Goal: Transaction & Acquisition: Book appointment/travel/reservation

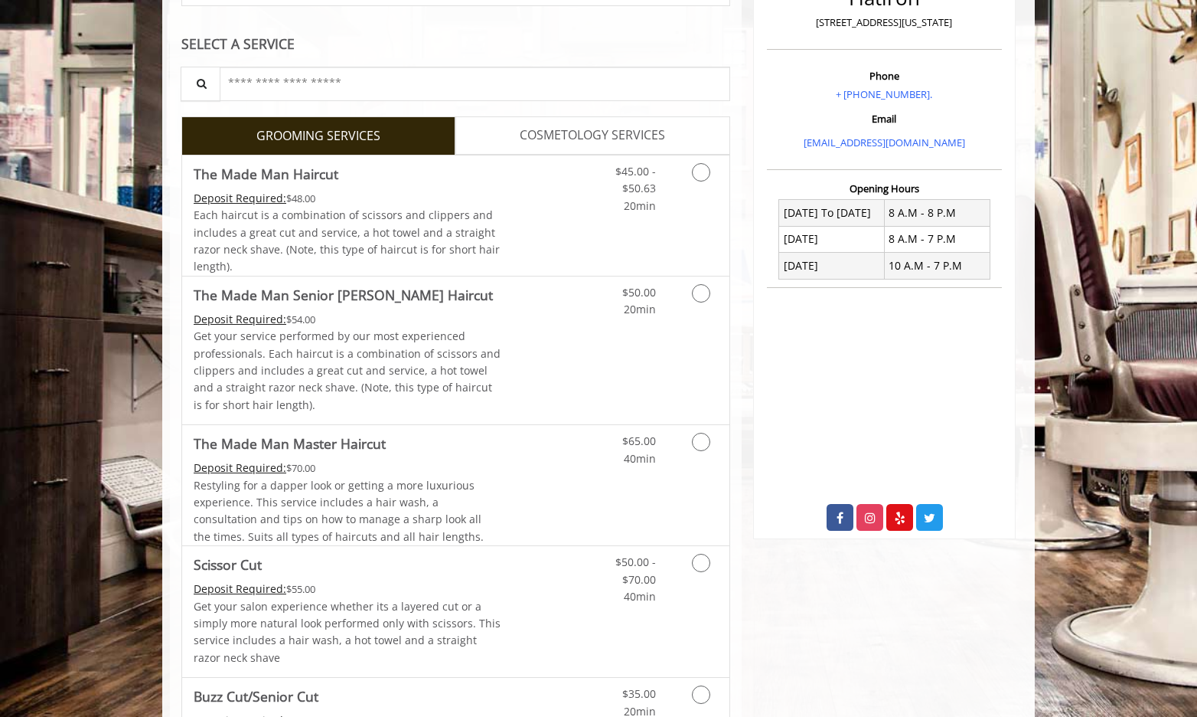
scroll to position [306, 0]
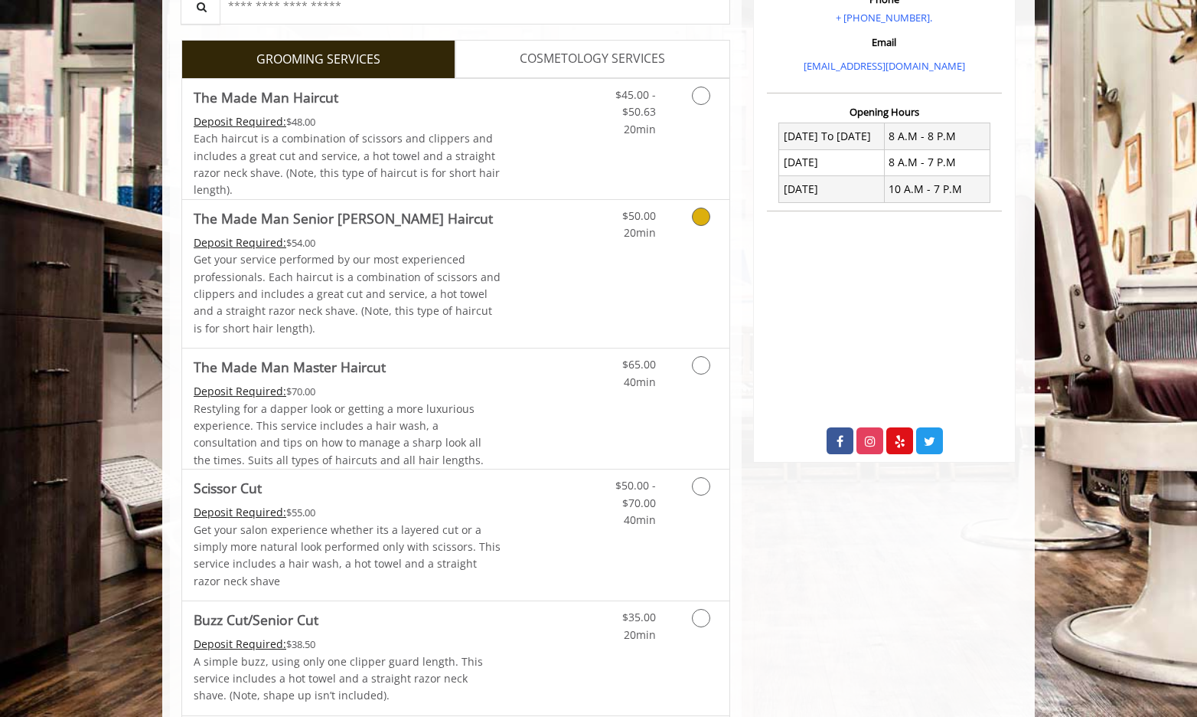
click at [700, 226] on link "Grooming services" at bounding box center [698, 221] width 39 height 42
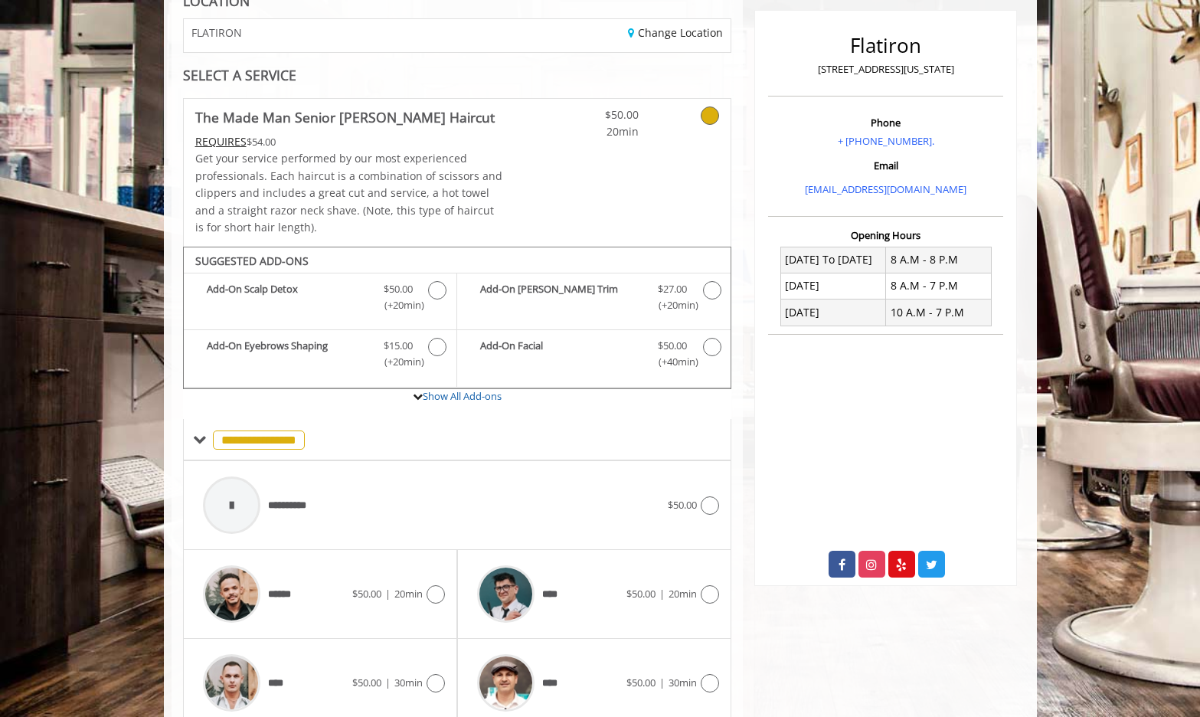
scroll to position [247, 0]
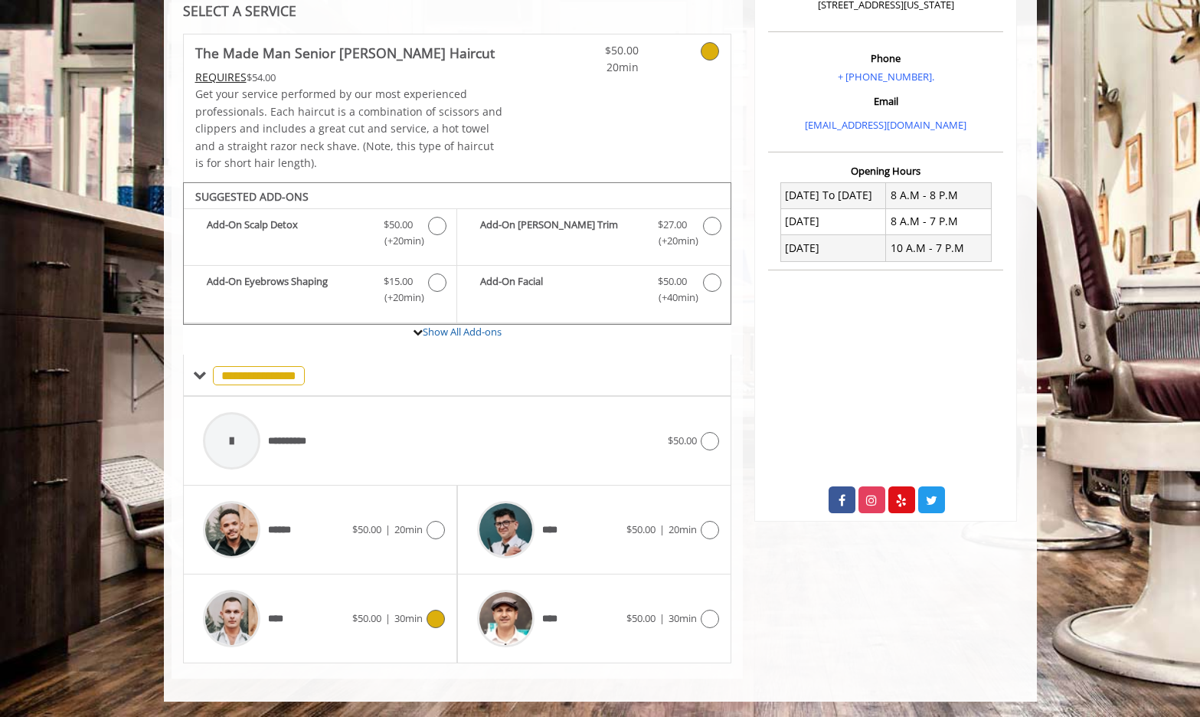
click at [439, 609] on div at bounding box center [434, 618] width 22 height 18
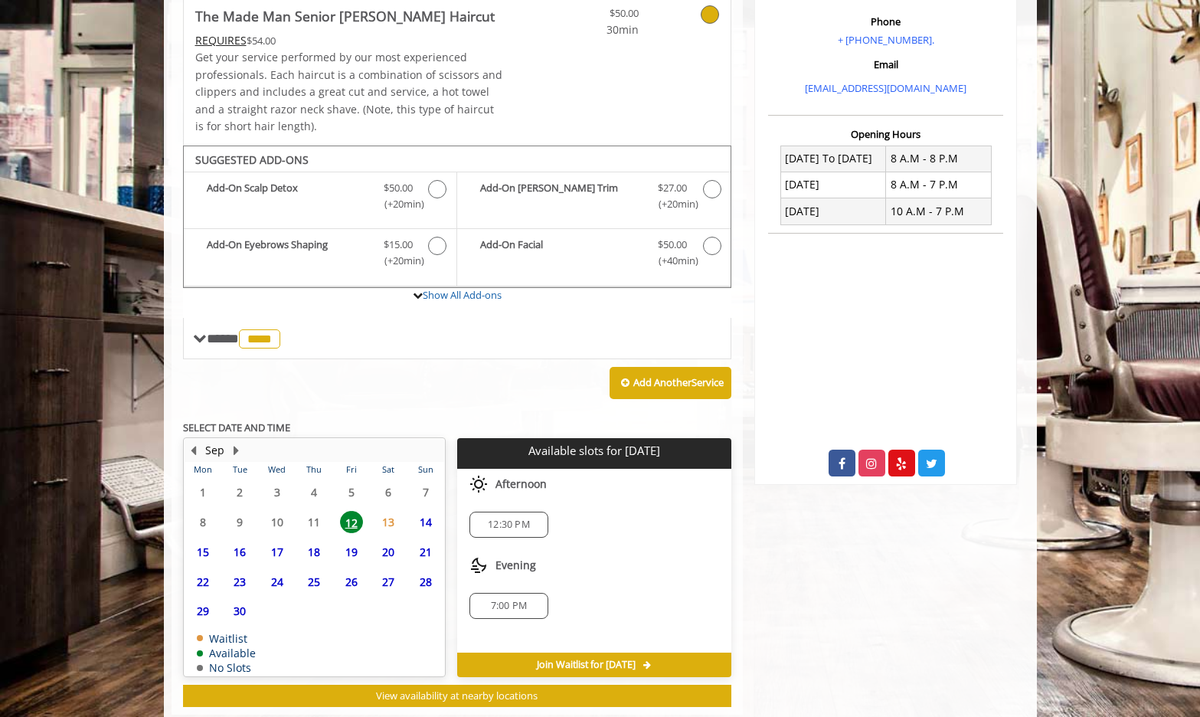
scroll to position [320, 0]
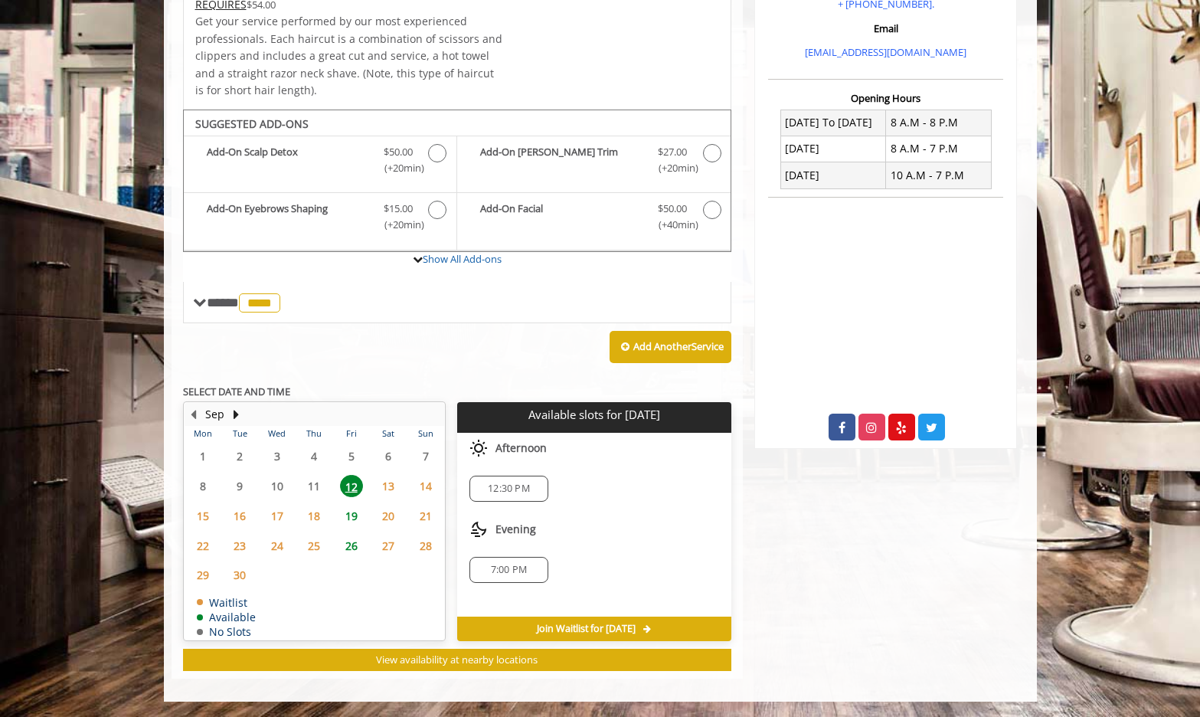
click at [537, 485] on span "12:30 PM" at bounding box center [508, 488] width 65 height 12
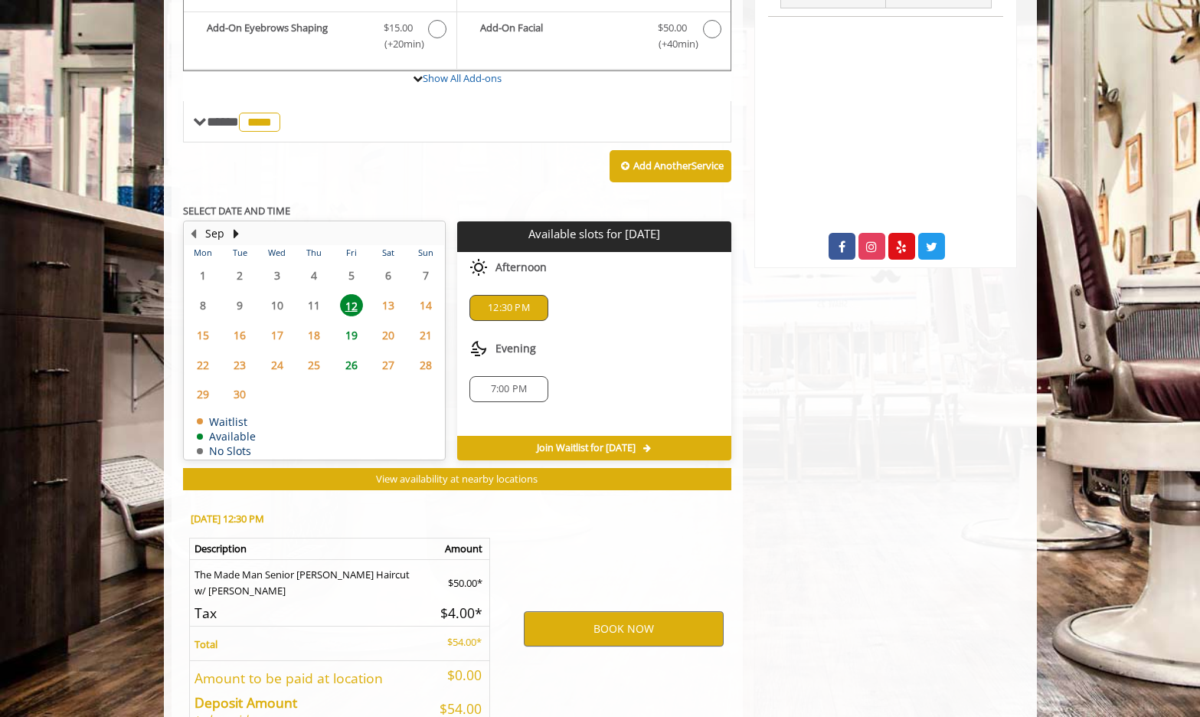
scroll to position [597, 0]
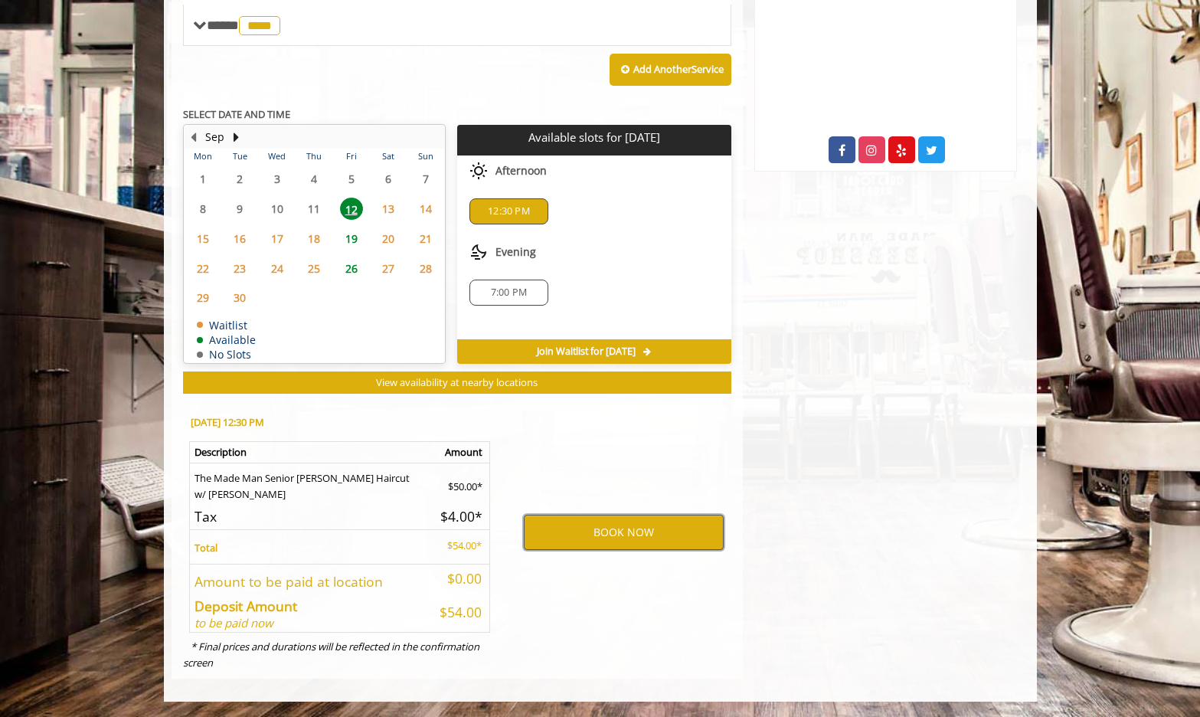
click at [613, 520] on button "BOOK NOW" at bounding box center [624, 531] width 200 height 35
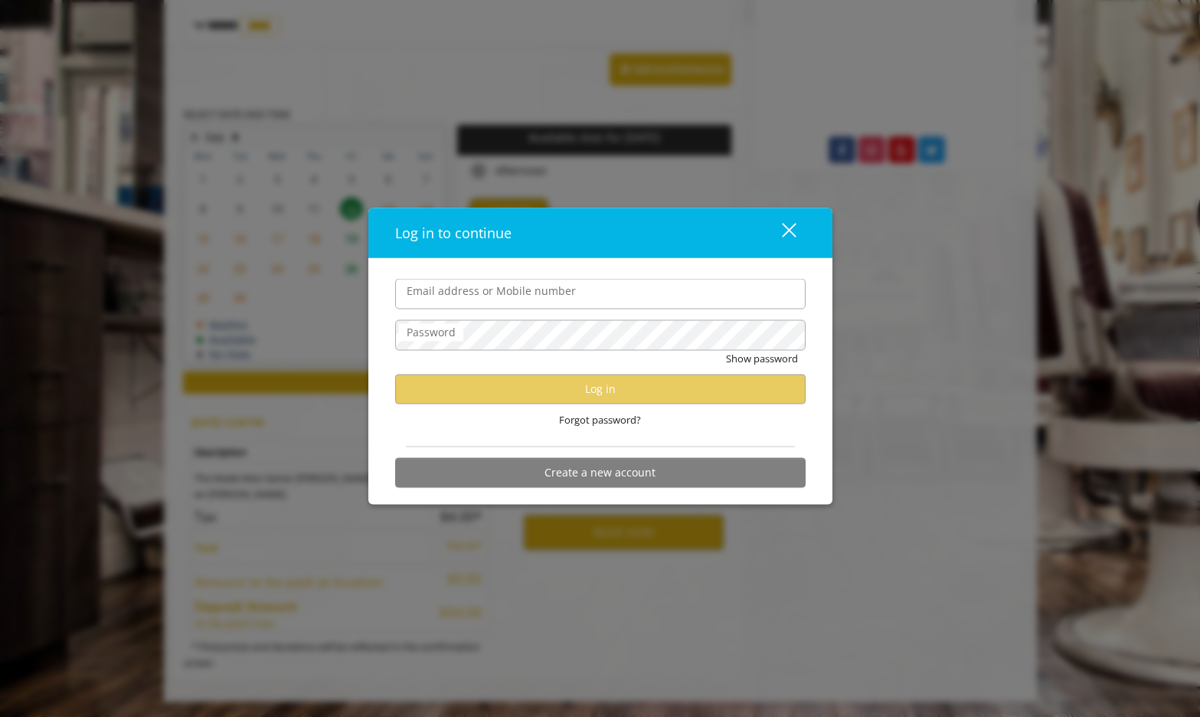
type input "**********"
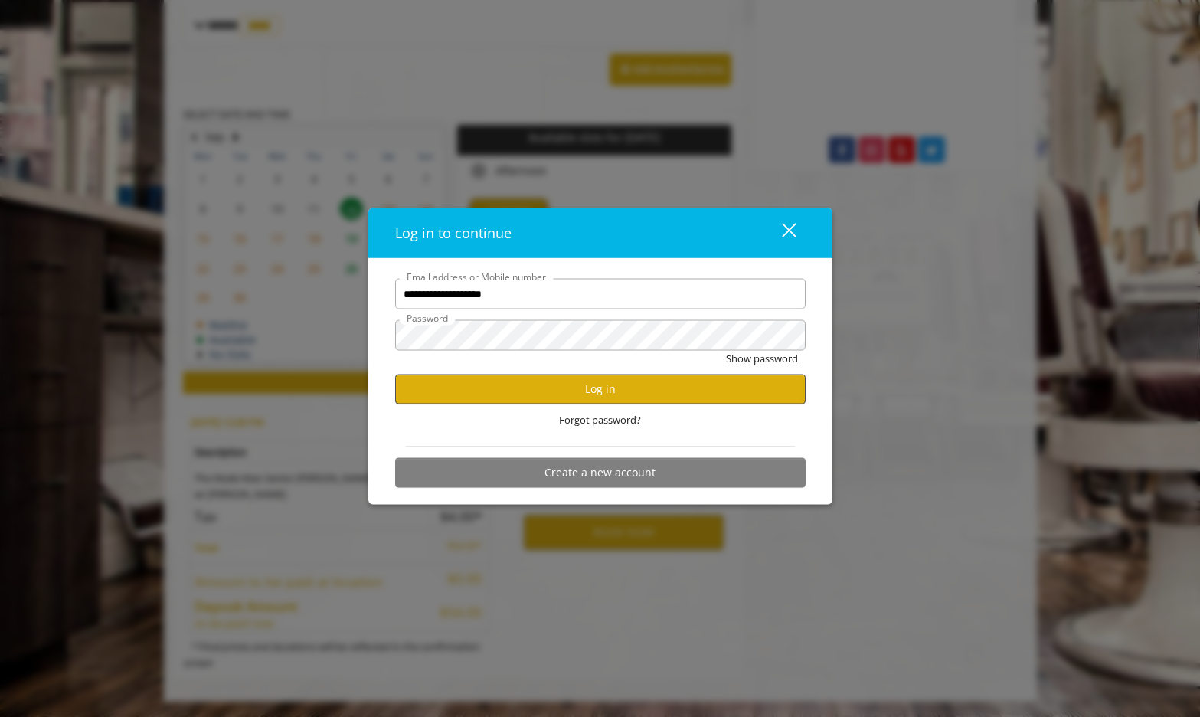
scroll to position [0, 0]
click at [566, 397] on button "Log in" at bounding box center [600, 389] width 410 height 30
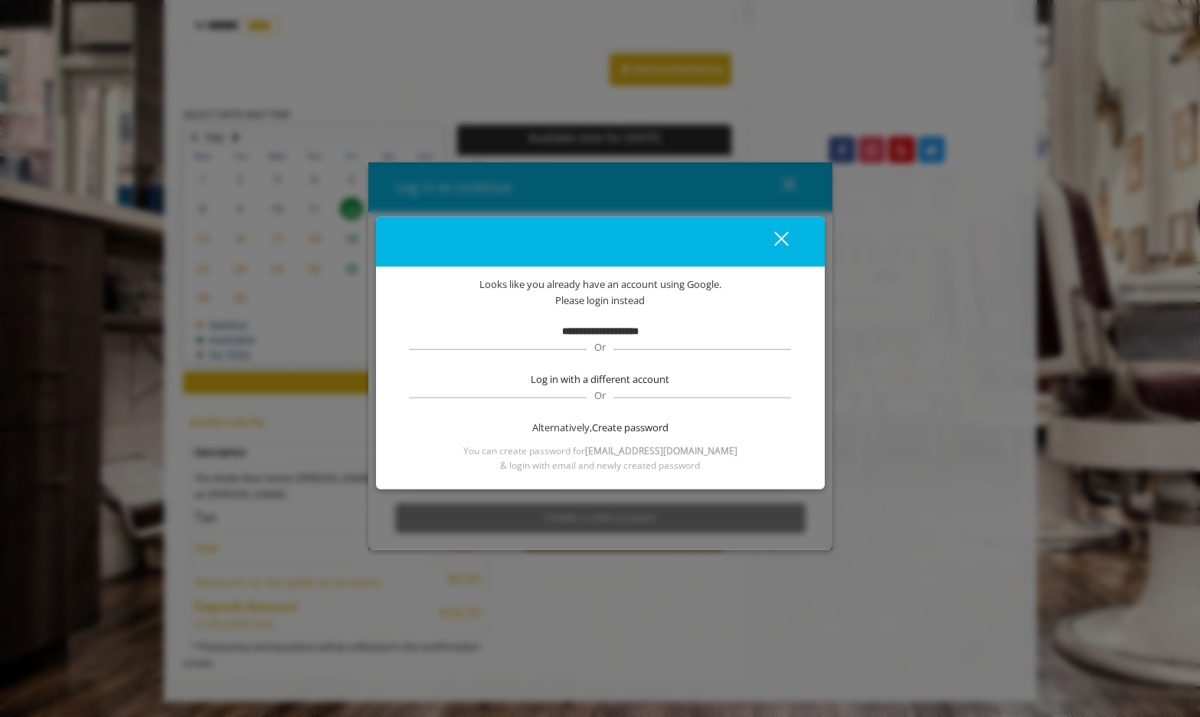
click at [779, 233] on div "close" at bounding box center [771, 241] width 31 height 23
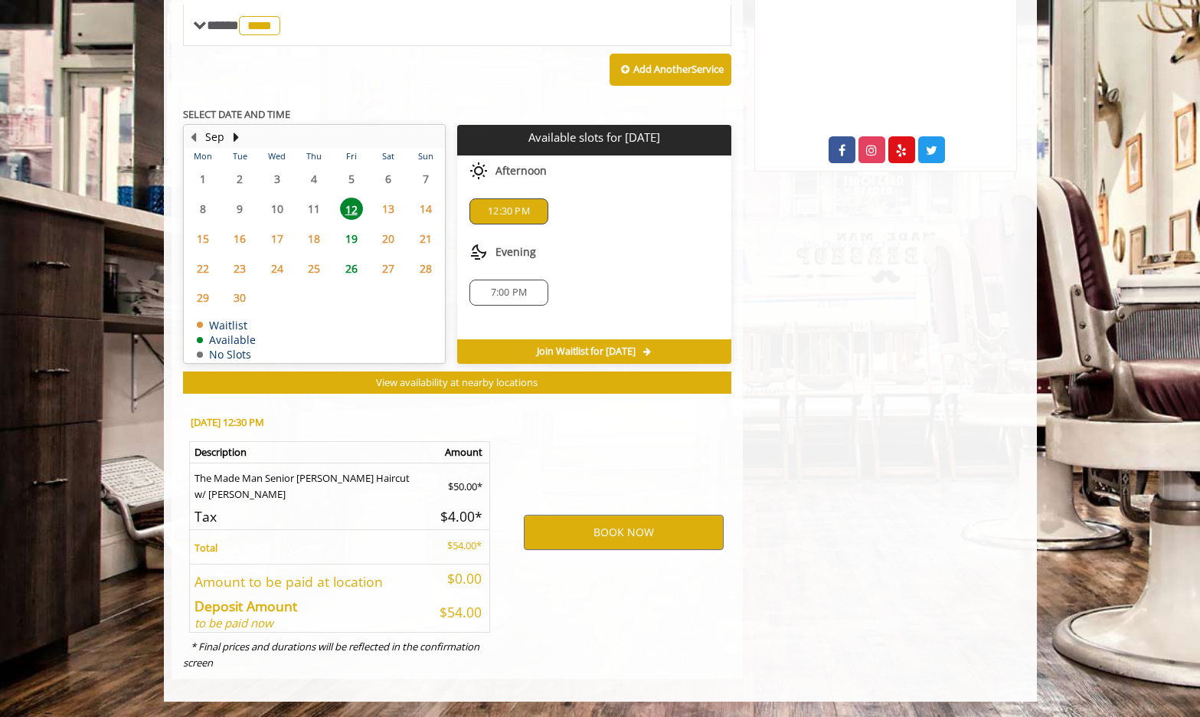
click at [494, 209] on span "12:30 PM" at bounding box center [509, 211] width 42 height 12
click at [636, 540] on button "BOOK NOW" at bounding box center [624, 531] width 200 height 35
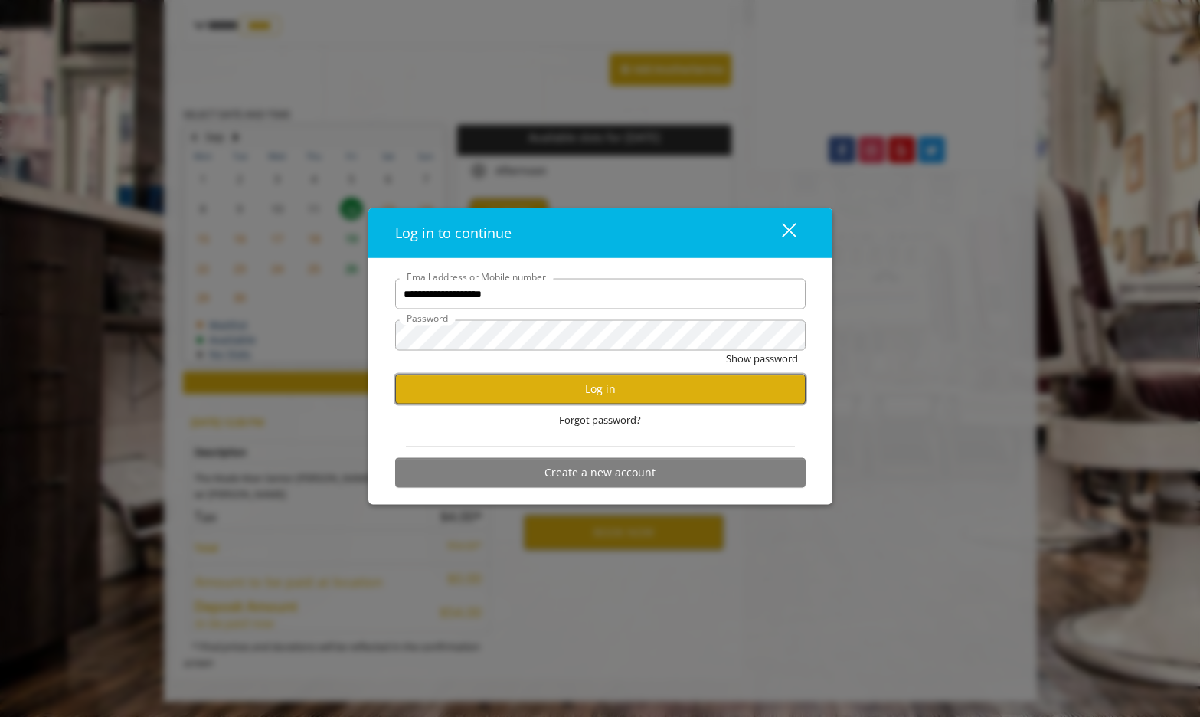
click at [607, 387] on button "Log in" at bounding box center [600, 389] width 410 height 30
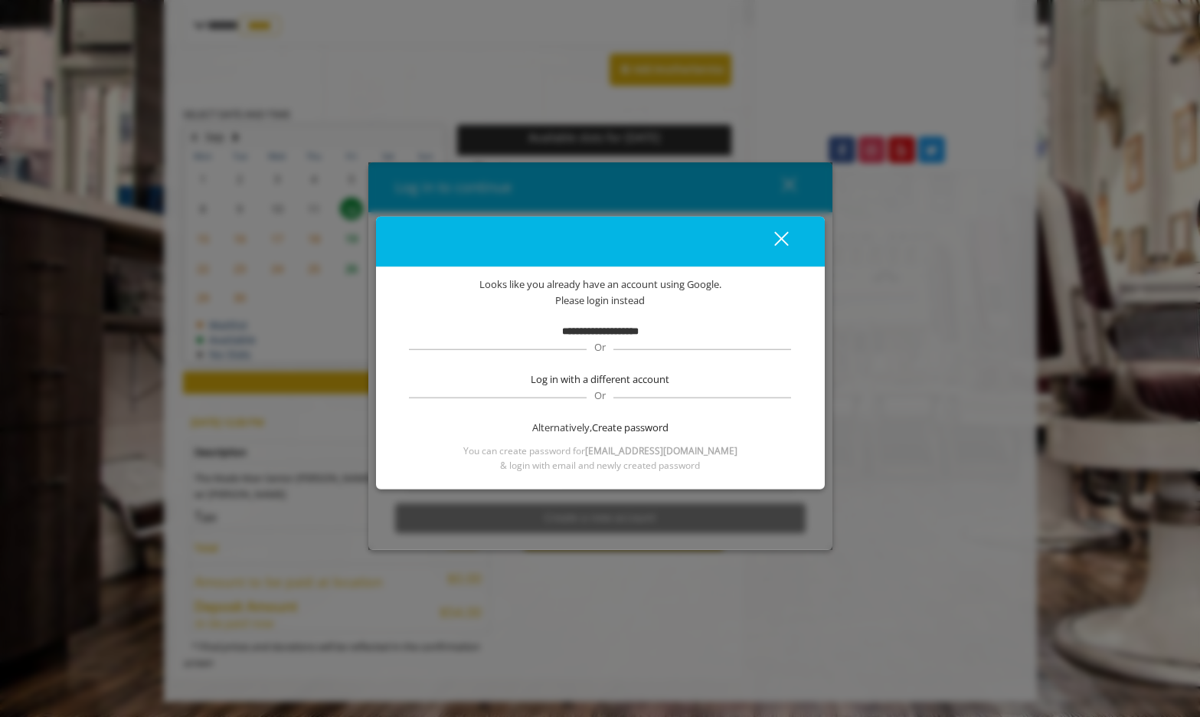
click at [588, 334] on b "**********" at bounding box center [600, 330] width 77 height 10
click at [778, 238] on div "close" at bounding box center [771, 241] width 31 height 23
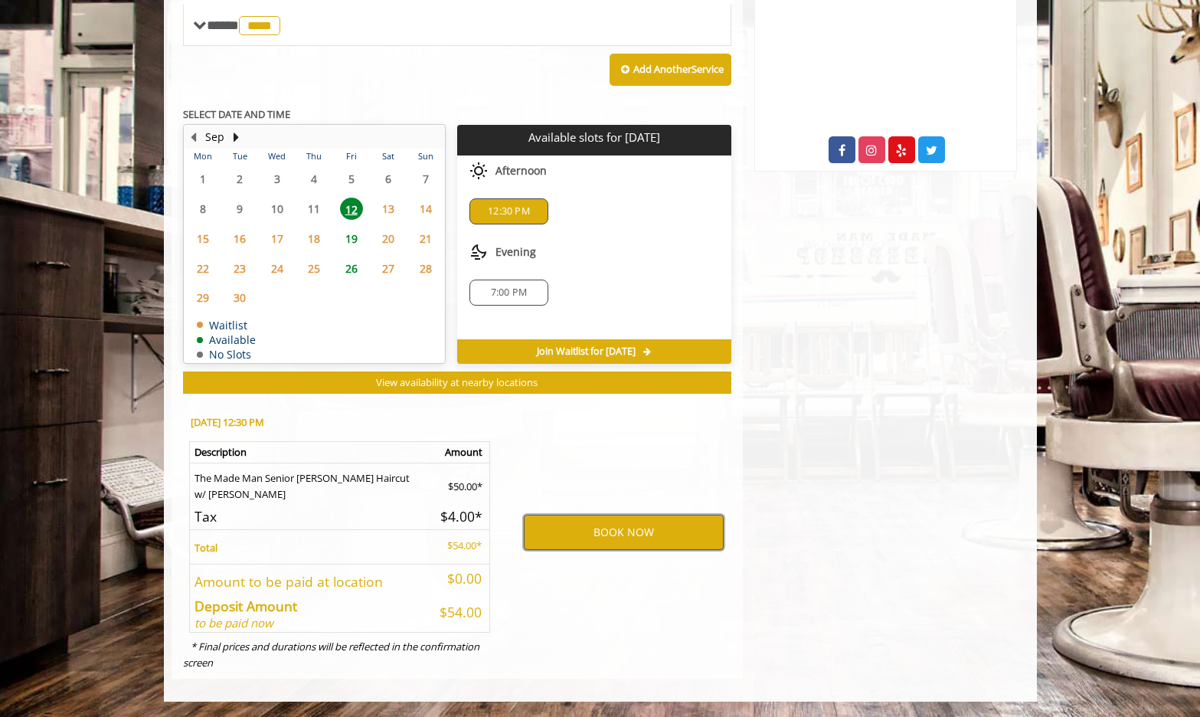
click at [613, 531] on button "BOOK NOW" at bounding box center [624, 531] width 200 height 35
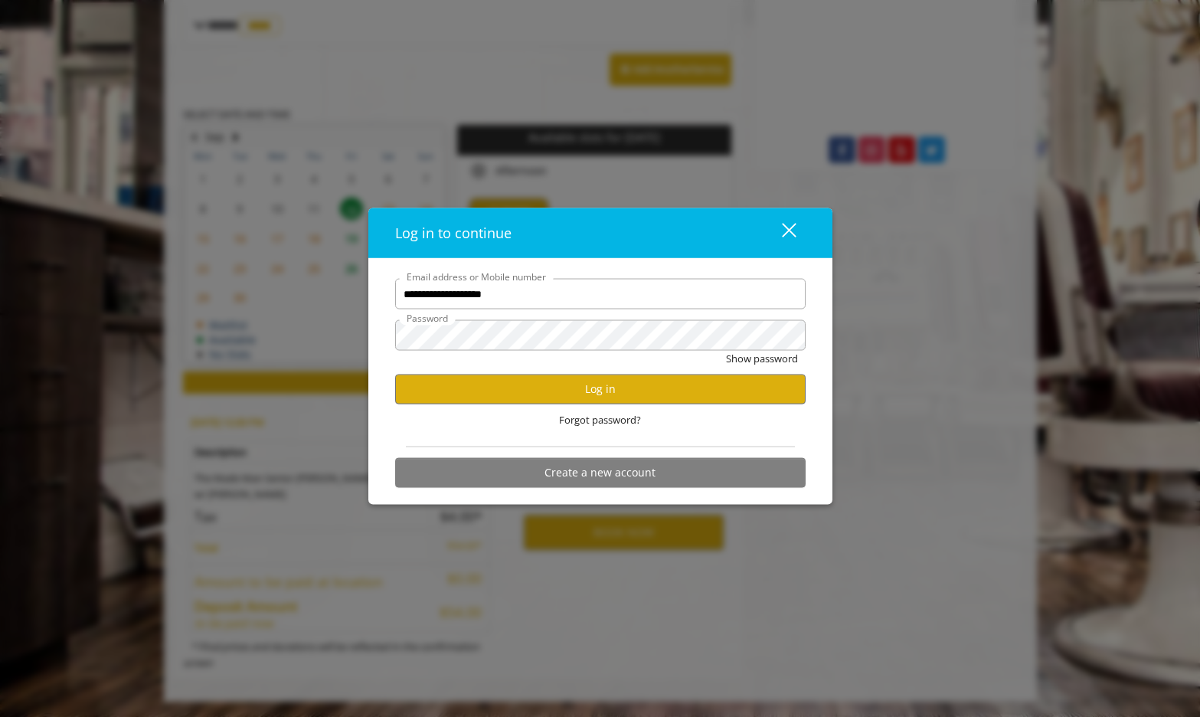
click at [785, 231] on div "close" at bounding box center [779, 232] width 31 height 23
